Goal: Task Accomplishment & Management: Manage account settings

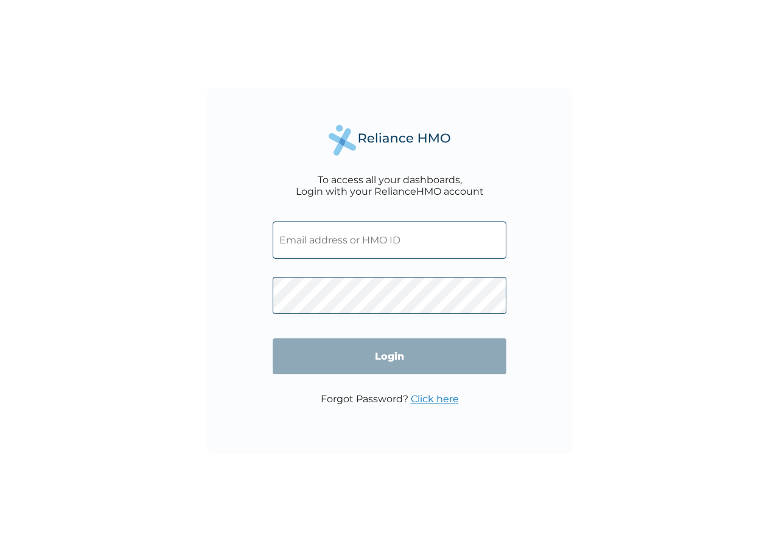
click at [320, 239] on input "text" at bounding box center [390, 239] width 234 height 37
click at [324, 244] on input "text" at bounding box center [390, 239] width 234 height 37
paste input "NEM/10055/A"
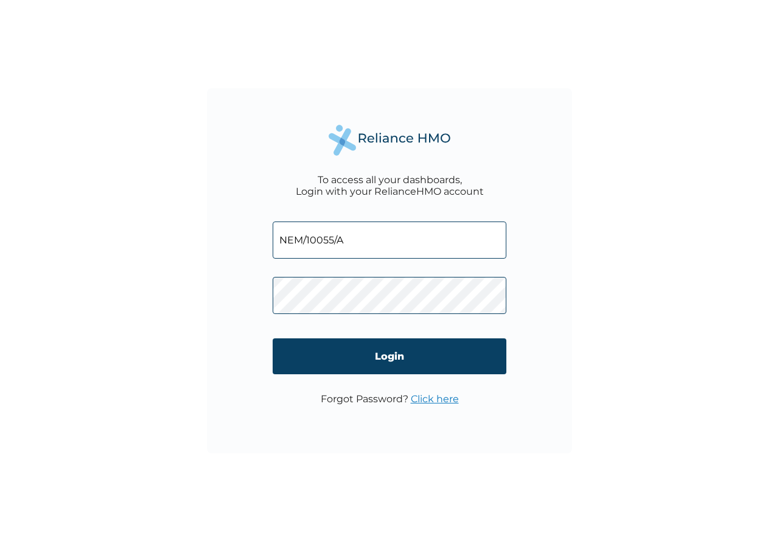
type input "NEM/10055/A"
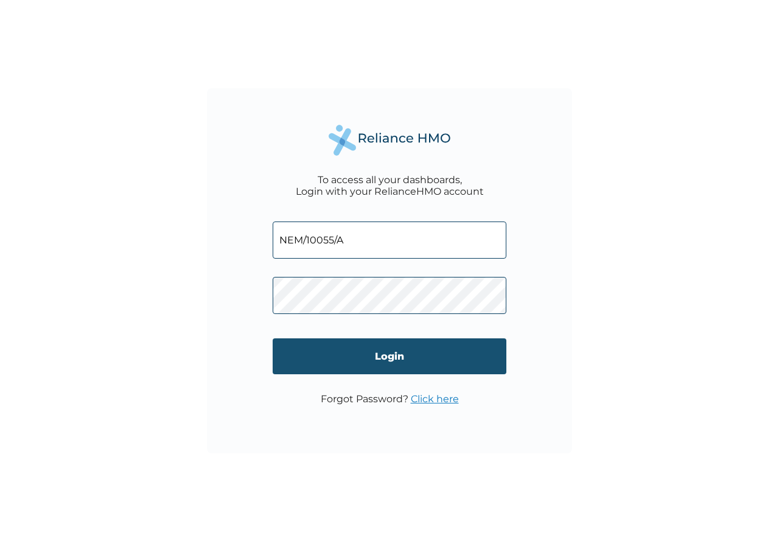
click at [395, 360] on input "Login" at bounding box center [390, 356] width 234 height 36
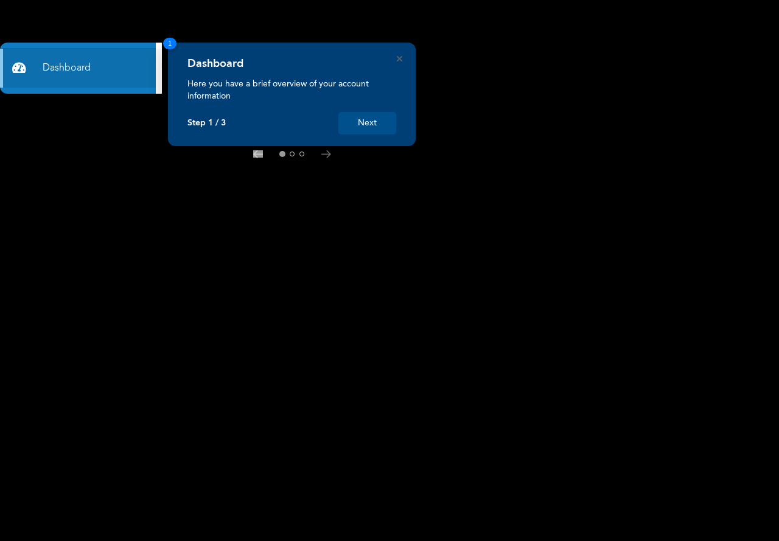
click at [376, 119] on button "Next" at bounding box center [367, 123] width 58 height 23
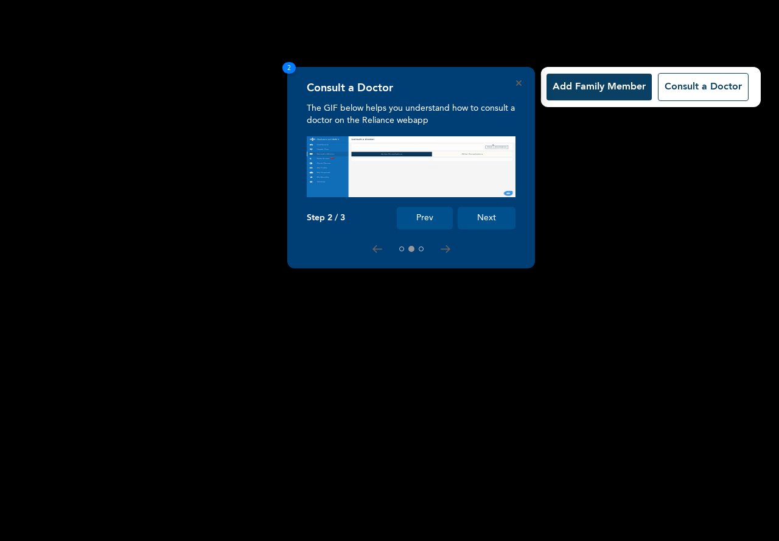
click at [484, 218] on button "Next" at bounding box center [487, 218] width 58 height 23
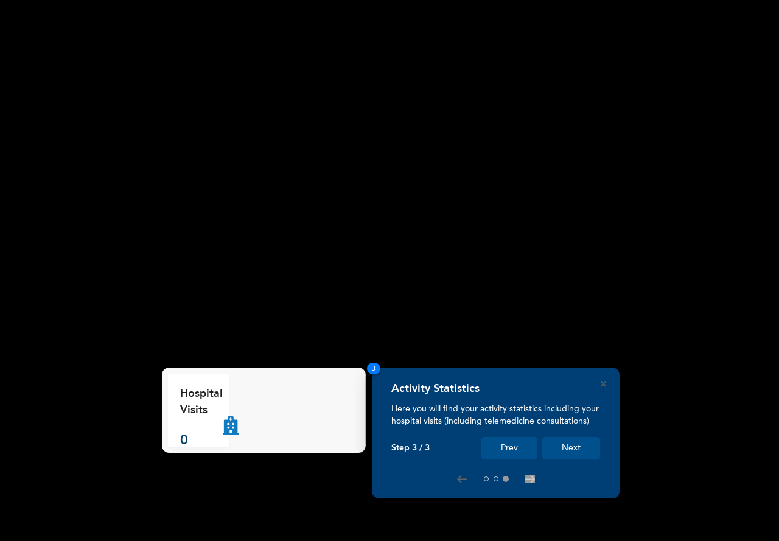
click at [564, 448] on button "Next" at bounding box center [571, 448] width 58 height 23
click at [584, 450] on button "Next" at bounding box center [571, 448] width 58 height 23
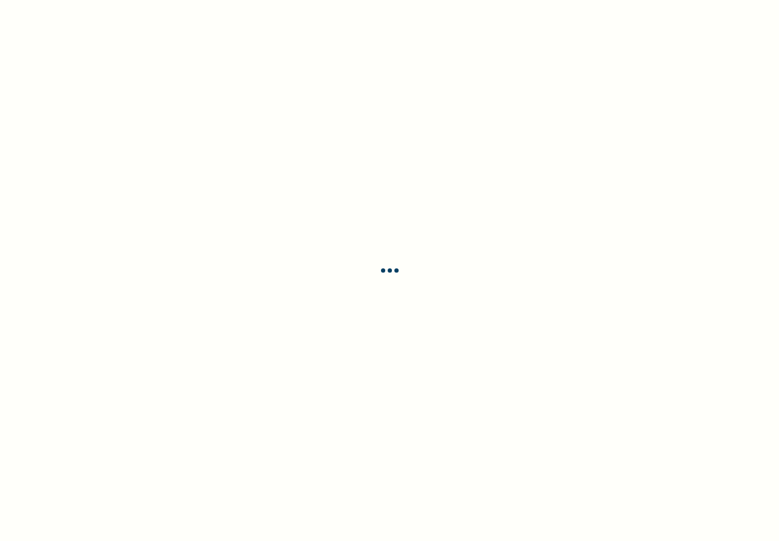
click at [577, 445] on div at bounding box center [389, 270] width 779 height 541
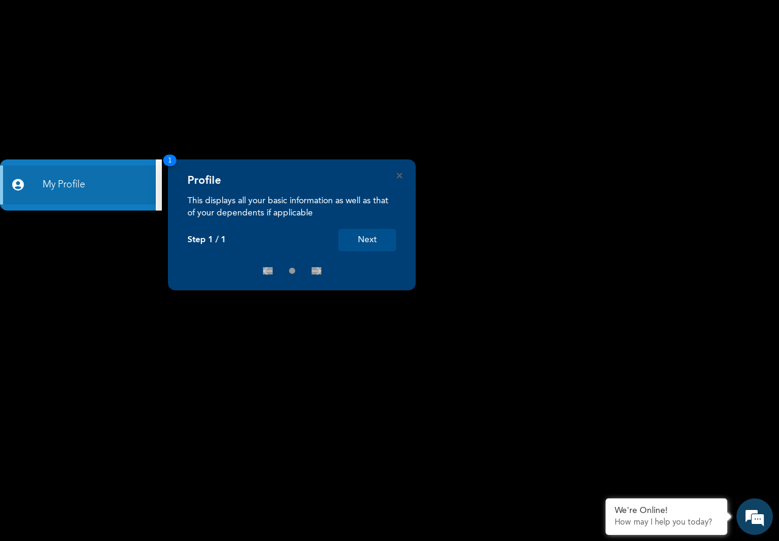
click at [378, 234] on button "Next" at bounding box center [367, 240] width 58 height 23
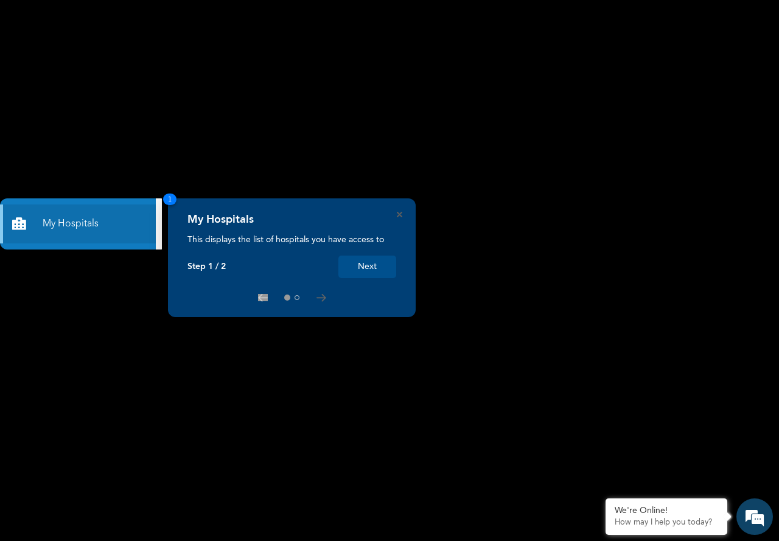
click at [372, 266] on button "Next" at bounding box center [367, 267] width 58 height 23
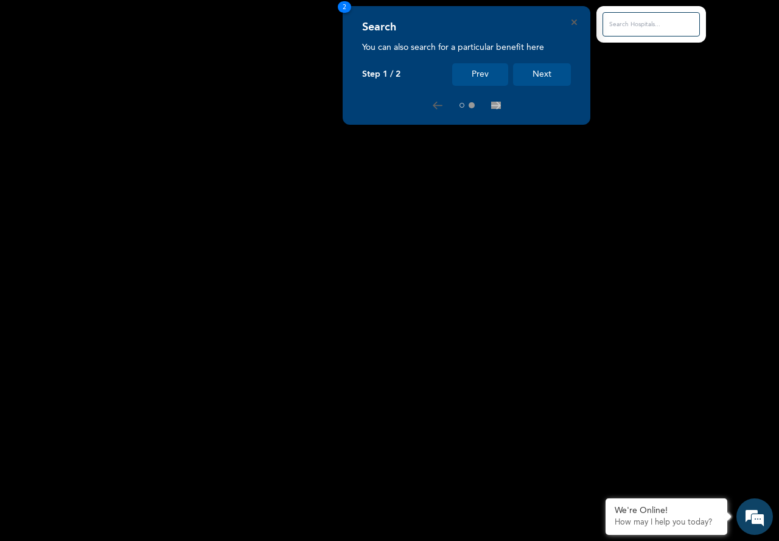
click at [552, 73] on button "Next" at bounding box center [542, 74] width 58 height 23
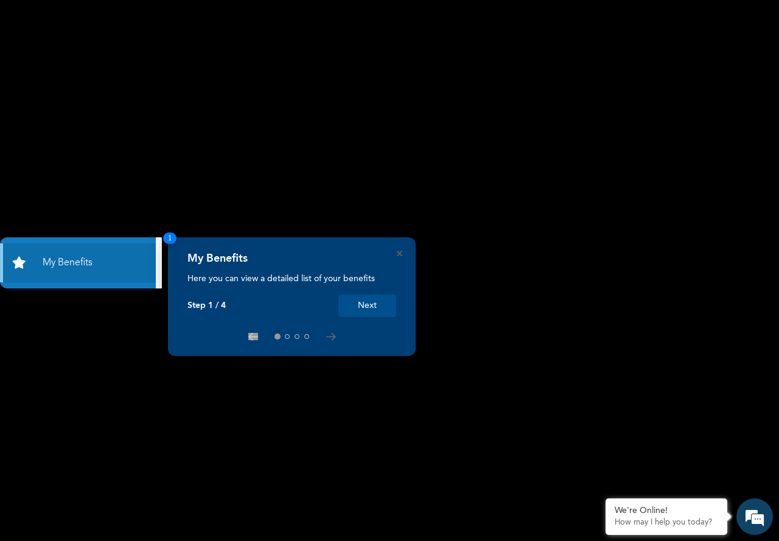
click at [372, 307] on button "Next" at bounding box center [367, 305] width 58 height 23
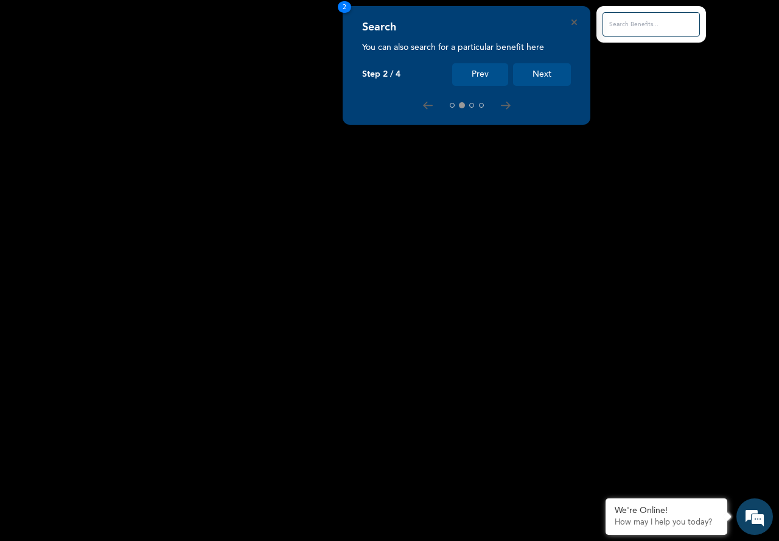
click at [541, 69] on button "Next" at bounding box center [542, 74] width 58 height 23
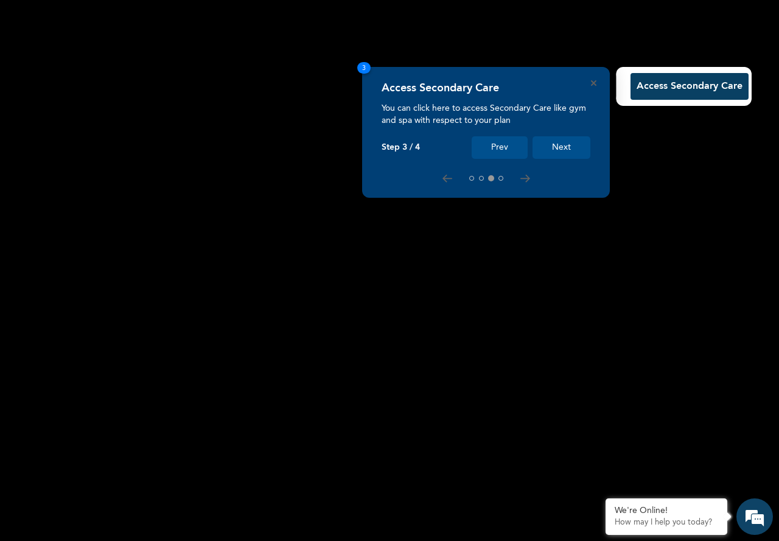
click at [560, 147] on button "Next" at bounding box center [561, 147] width 58 height 23
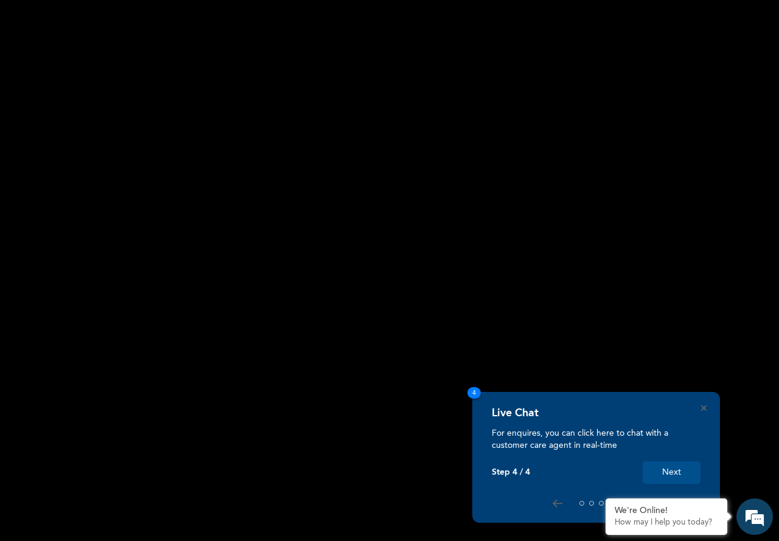
click at [681, 470] on button "Next" at bounding box center [672, 472] width 58 height 23
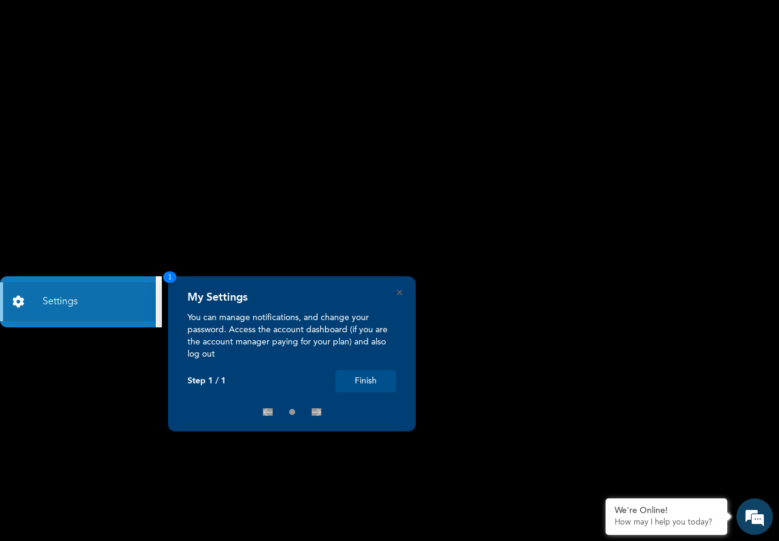
click at [399, 217] on rect at bounding box center [389, 270] width 779 height 541
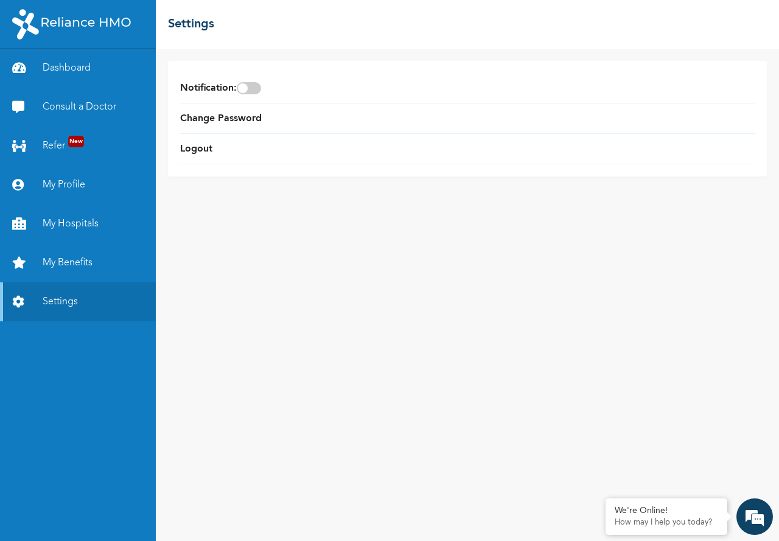
click at [399, 217] on div "Notification : Change Password Logout" at bounding box center [467, 295] width 623 height 492
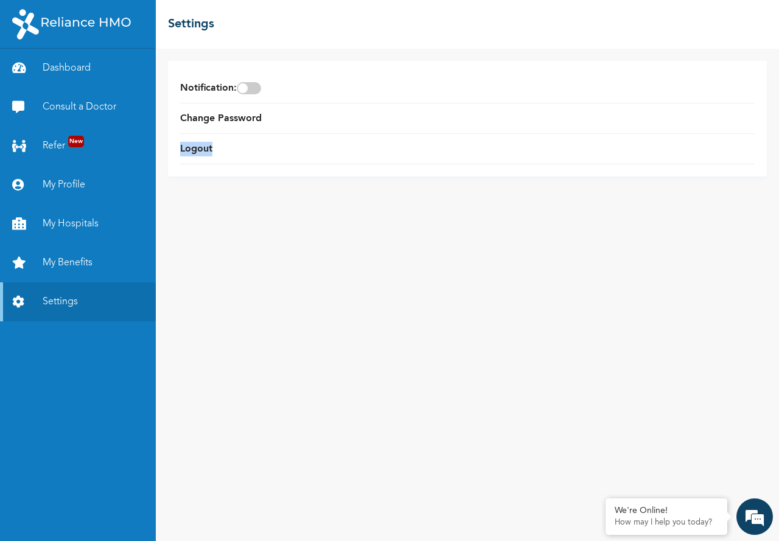
click at [399, 217] on div "Notification : Change Password Logout" at bounding box center [467, 295] width 623 height 492
